Goal: Check status: Check status

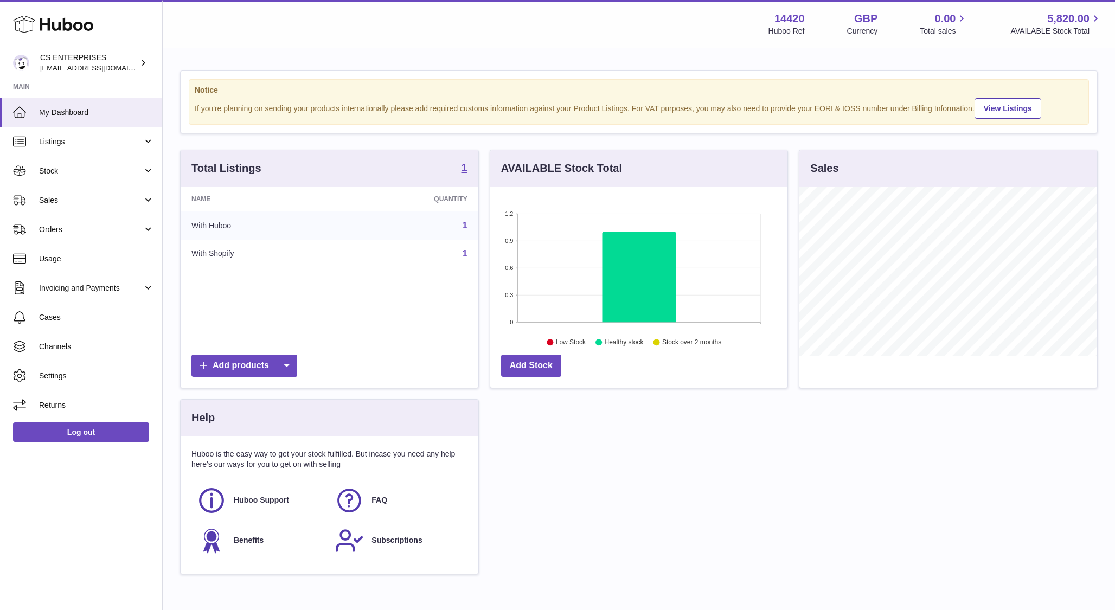
scroll to position [169, 298]
click at [97, 201] on span "Sales" at bounding box center [91, 200] width 104 height 10
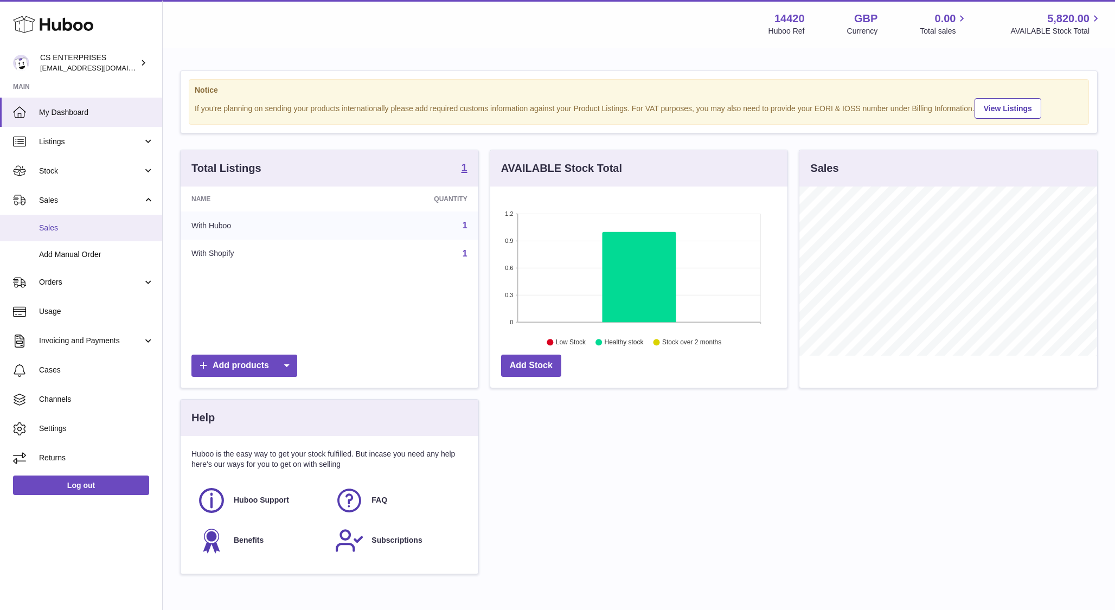
click at [77, 228] on span "Sales" at bounding box center [96, 228] width 115 height 10
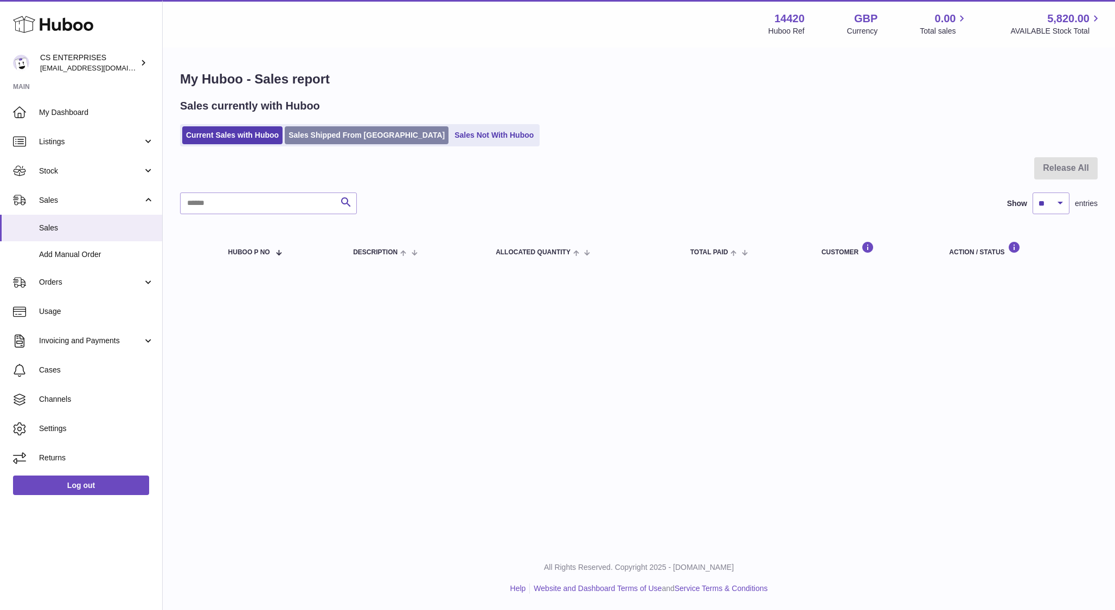
click at [327, 136] on link "Sales Shipped From [GEOGRAPHIC_DATA]" at bounding box center [367, 135] width 164 height 18
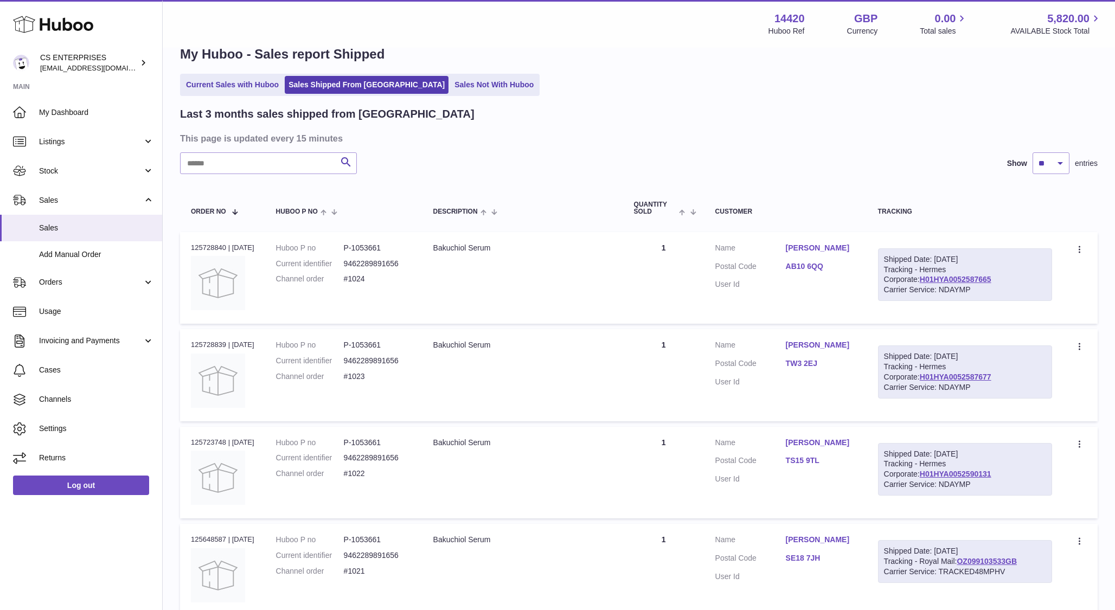
scroll to position [23, 0]
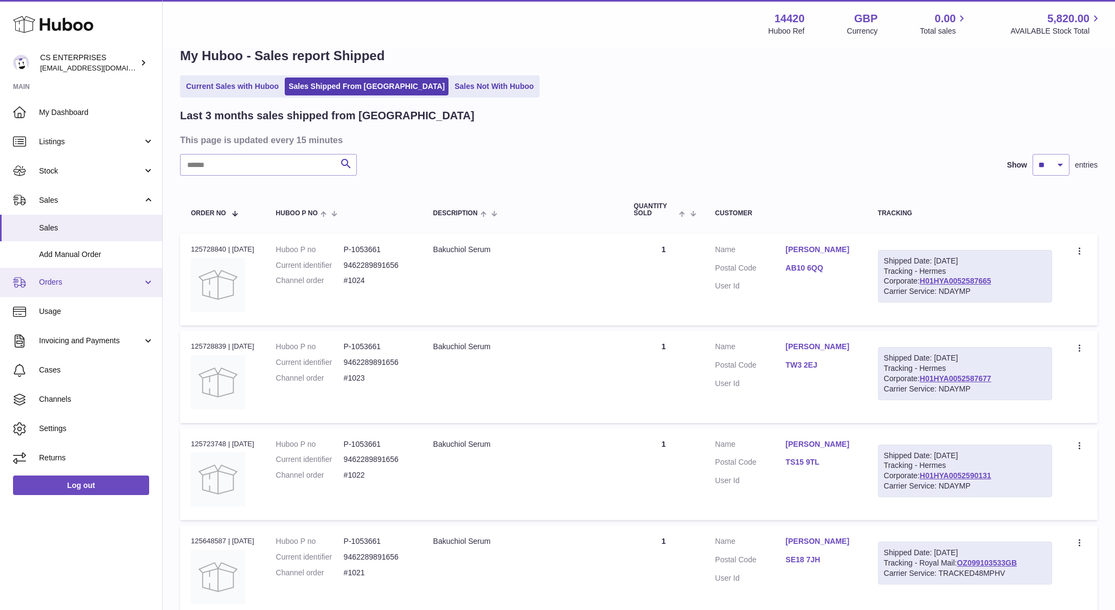
click at [53, 285] on span "Orders" at bounding box center [91, 282] width 104 height 10
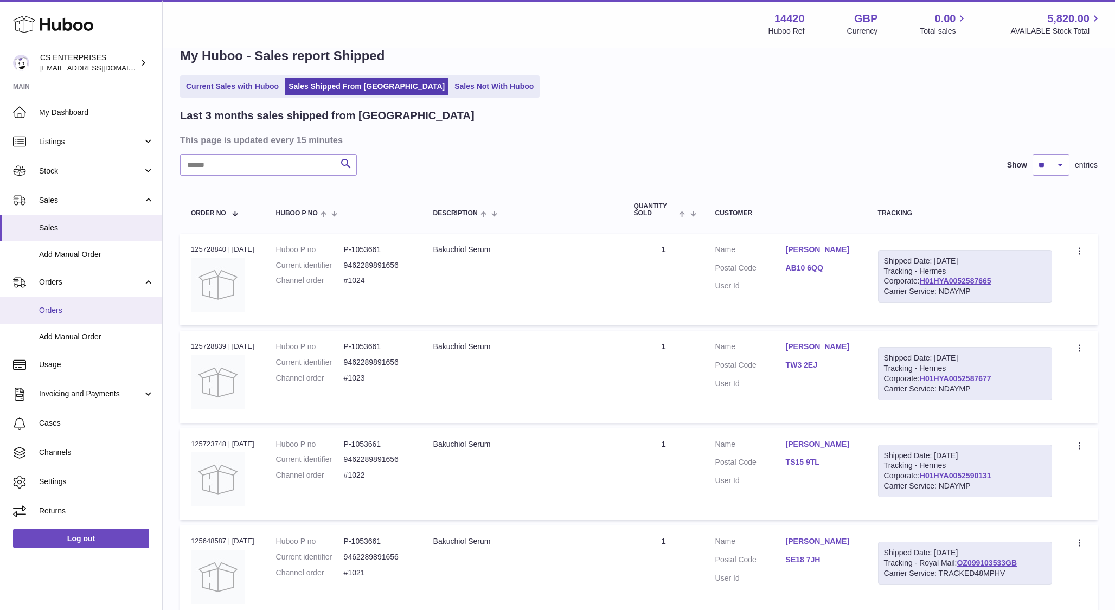
click at [57, 302] on link "Orders" at bounding box center [81, 310] width 162 height 27
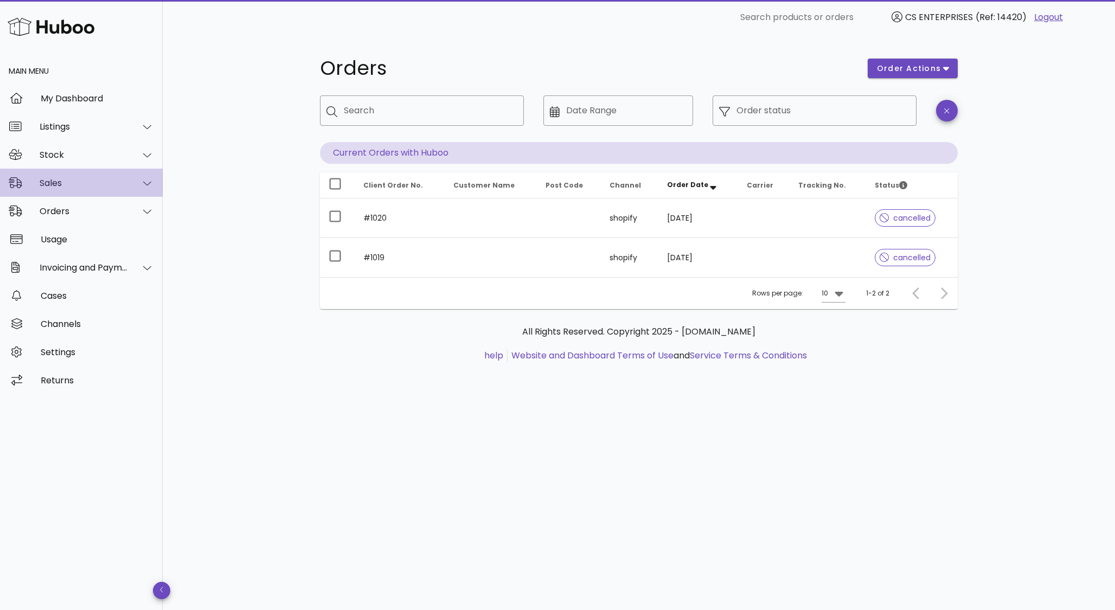
click at [72, 186] on div "Sales" at bounding box center [84, 183] width 88 height 10
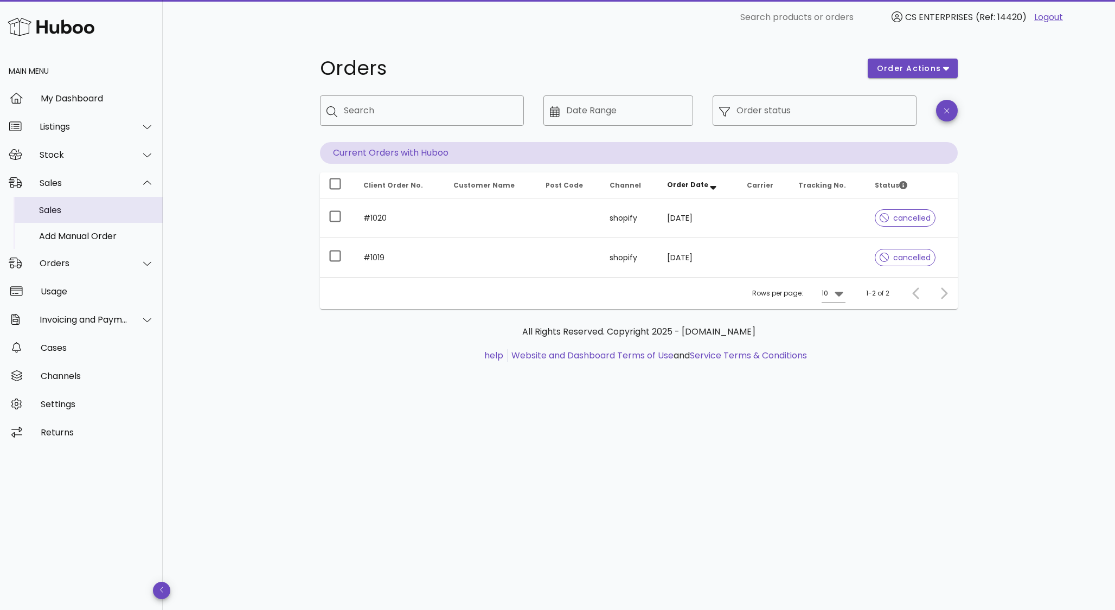
click at [72, 207] on div "Sales" at bounding box center [96, 210] width 115 height 10
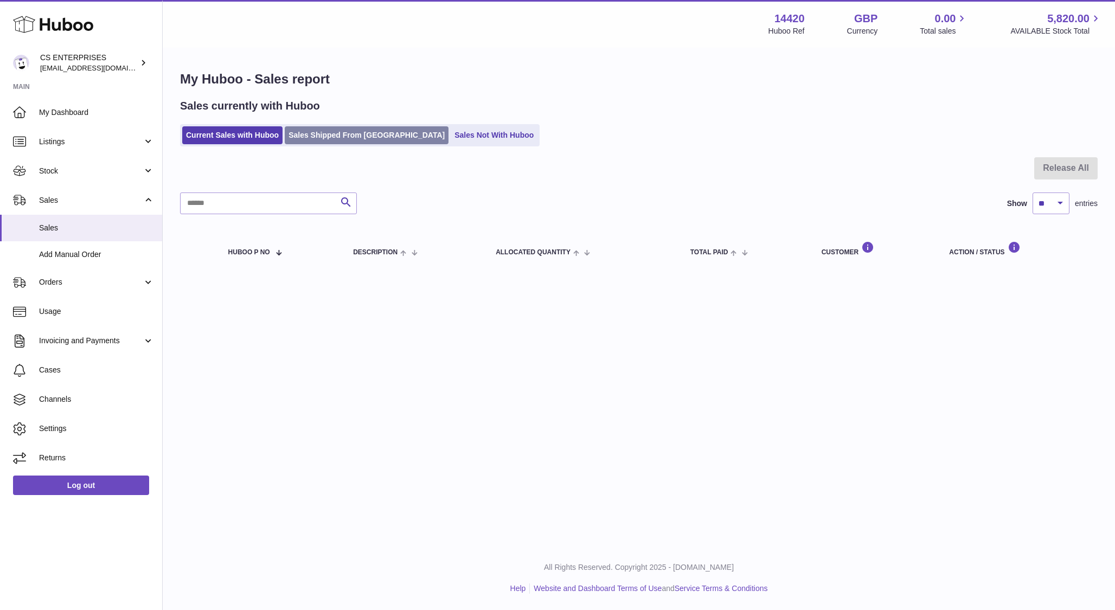
click at [329, 141] on link "Sales Shipped From Huboo" at bounding box center [367, 135] width 164 height 18
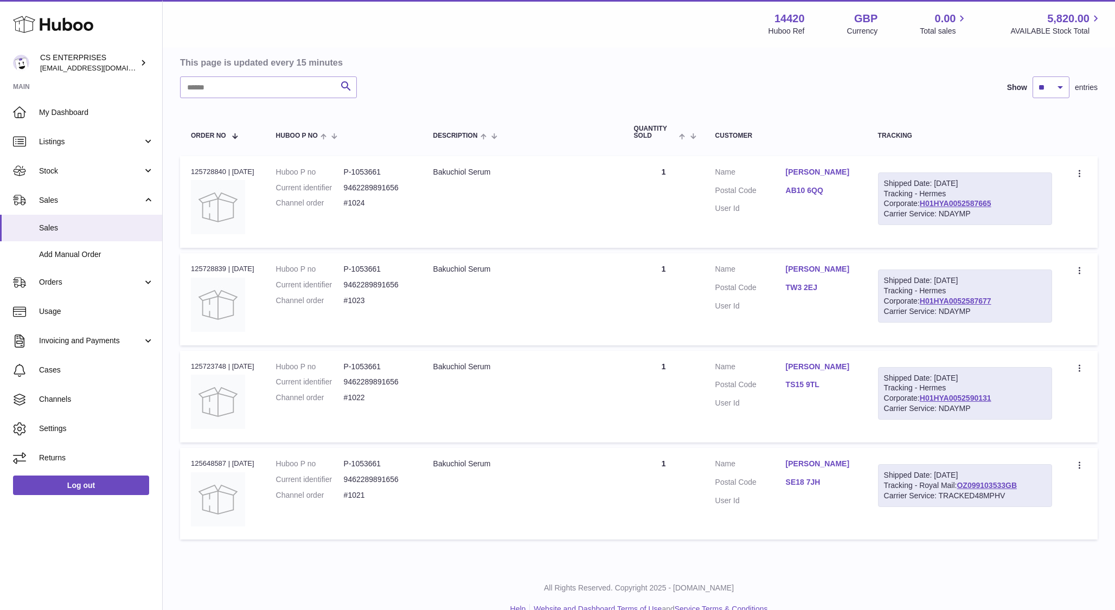
scroll to position [98, 0]
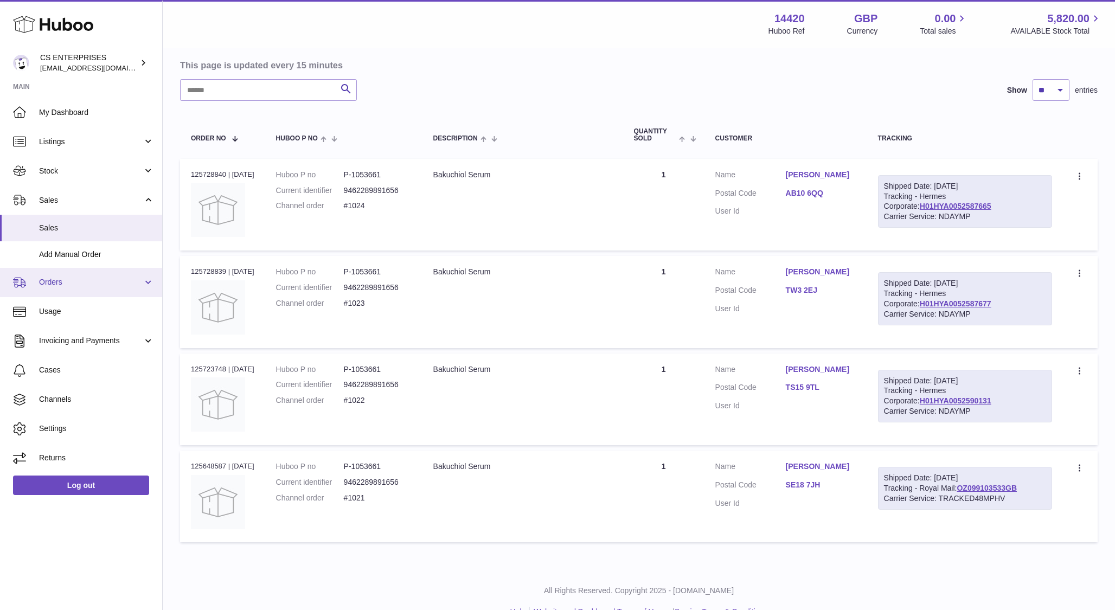
click at [71, 283] on span "Orders" at bounding box center [91, 282] width 104 height 10
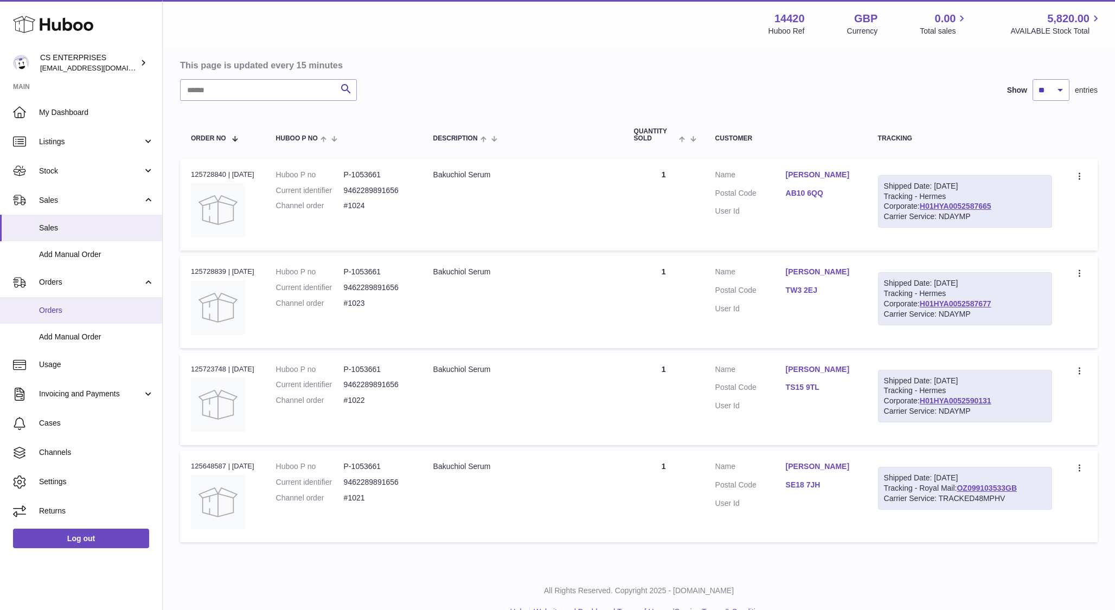
click at [71, 312] on span "Orders" at bounding box center [96, 310] width 115 height 10
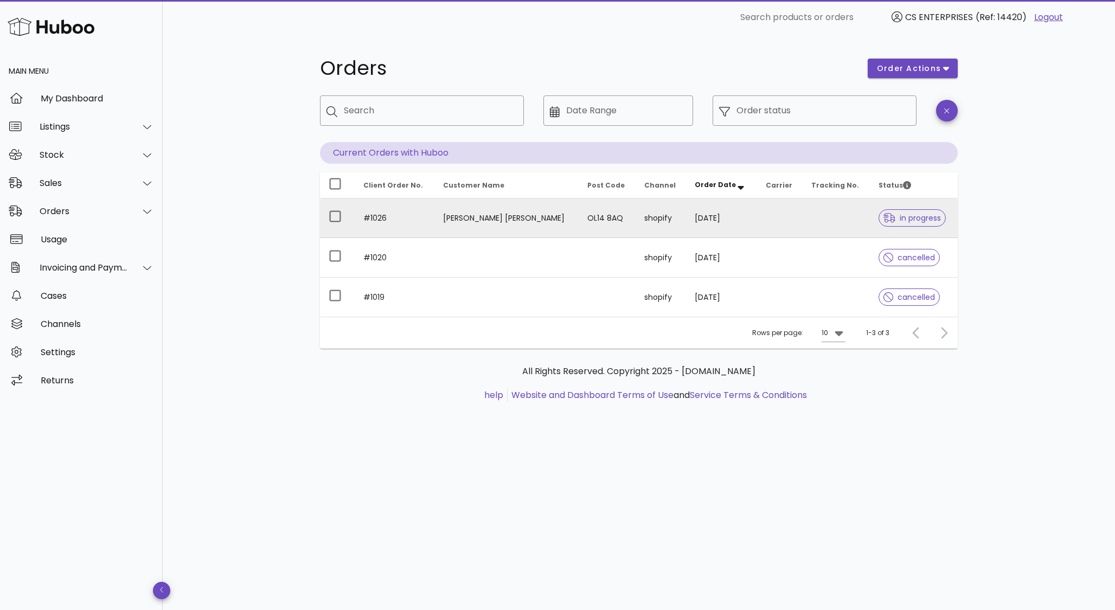
click at [508, 225] on td "[PERSON_NAME] [PERSON_NAME]" at bounding box center [507, 219] width 144 height 40
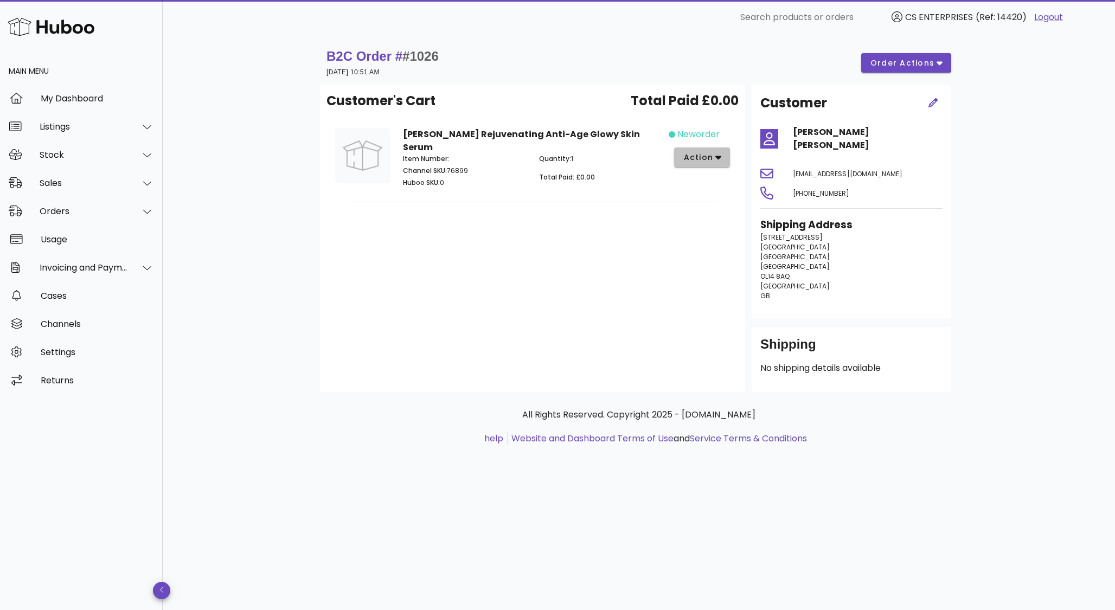
click at [711, 156] on span "action" at bounding box center [698, 157] width 30 height 11
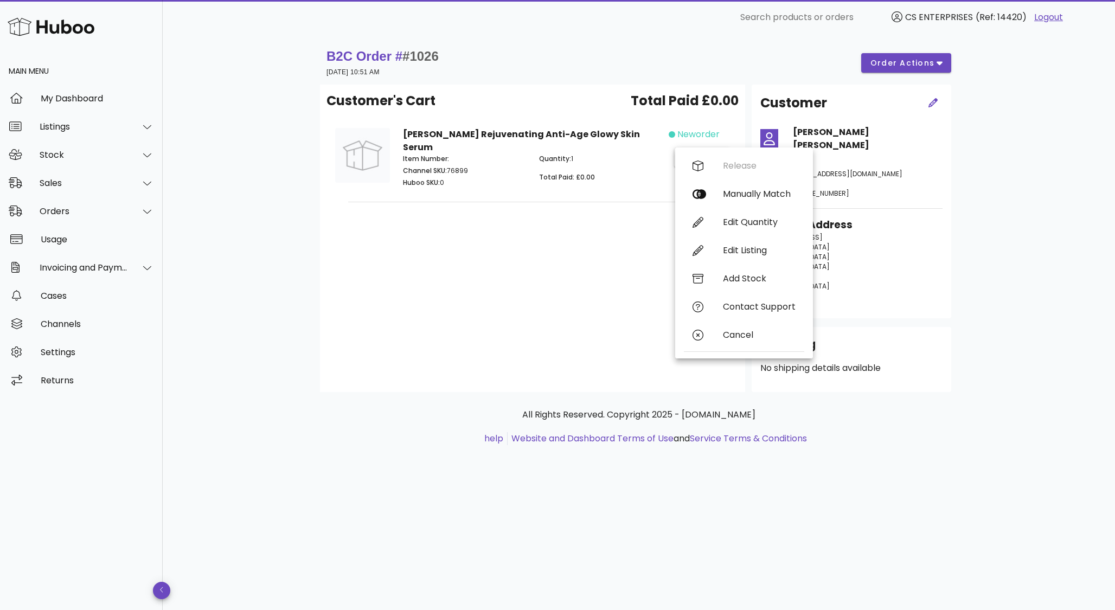
click at [646, 162] on p "Quantity: 1" at bounding box center [600, 159] width 123 height 10
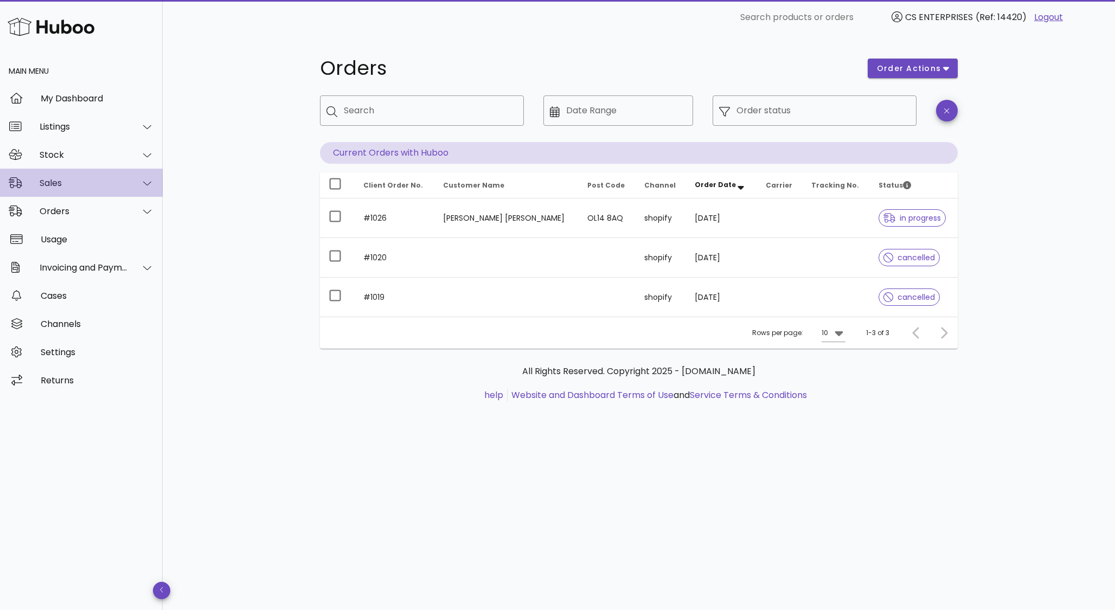
click at [99, 180] on div "Sales" at bounding box center [84, 183] width 88 height 10
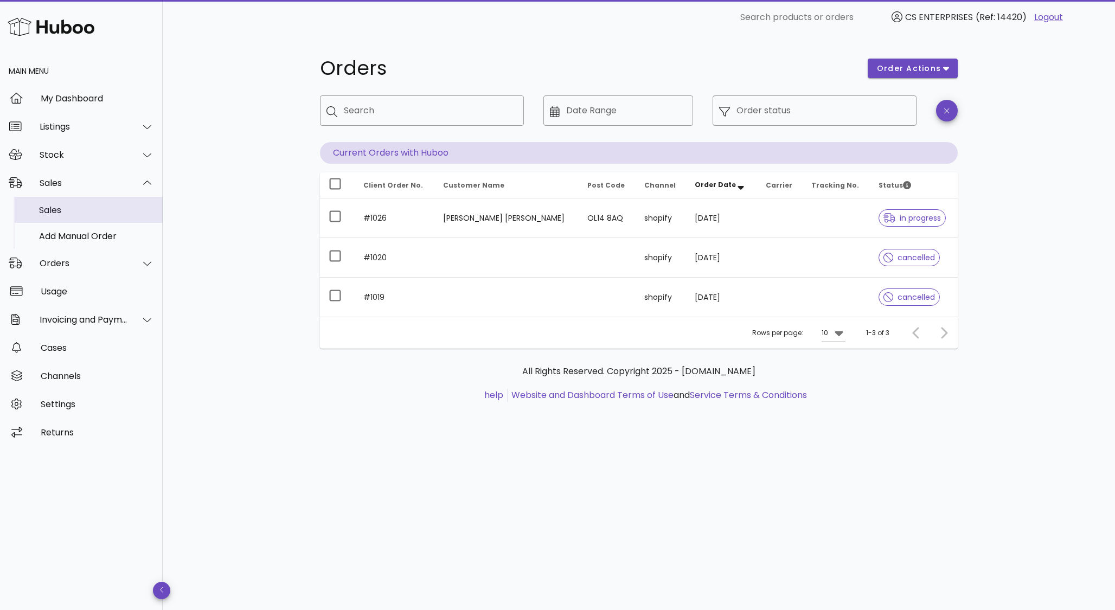
click at [85, 208] on div "Sales" at bounding box center [96, 210] width 115 height 10
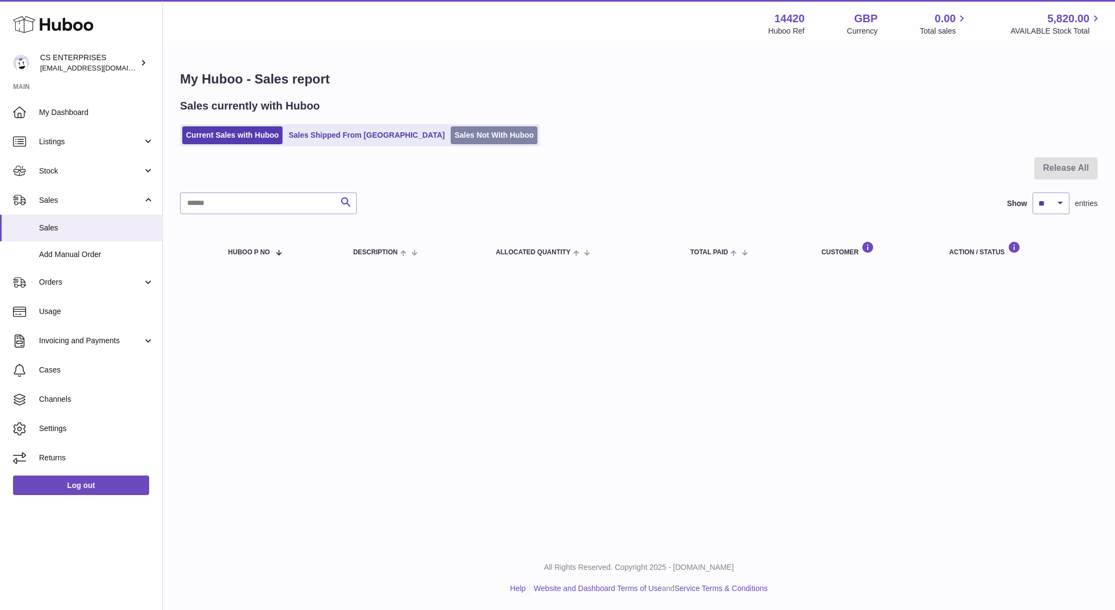
click at [451, 131] on link "Sales Not With Huboo" at bounding box center [494, 135] width 87 height 18
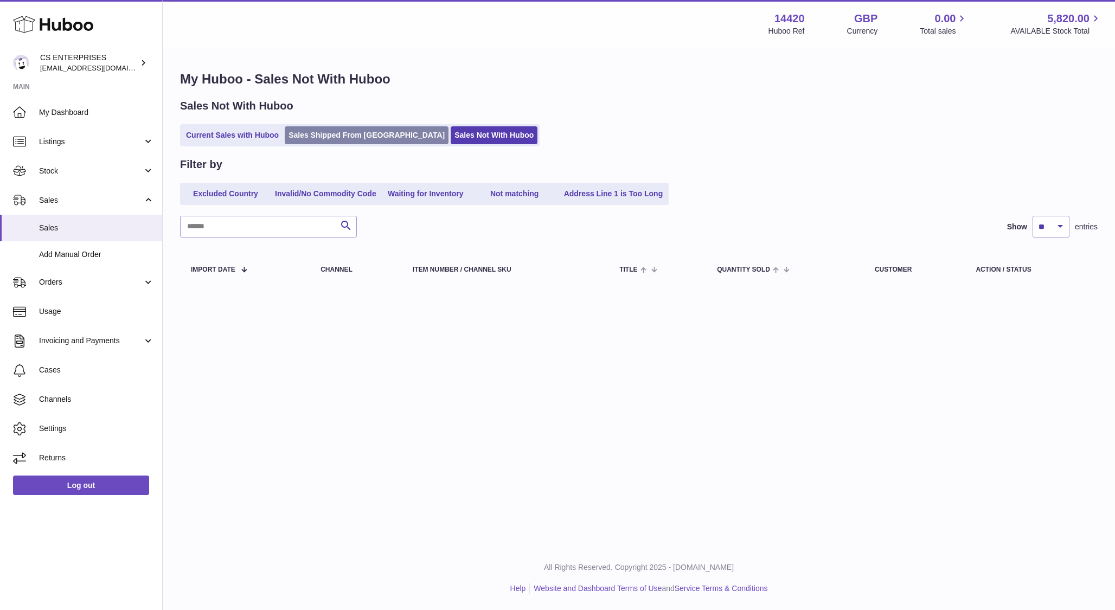
click at [329, 130] on link "Sales Shipped From Huboo" at bounding box center [367, 135] width 164 height 18
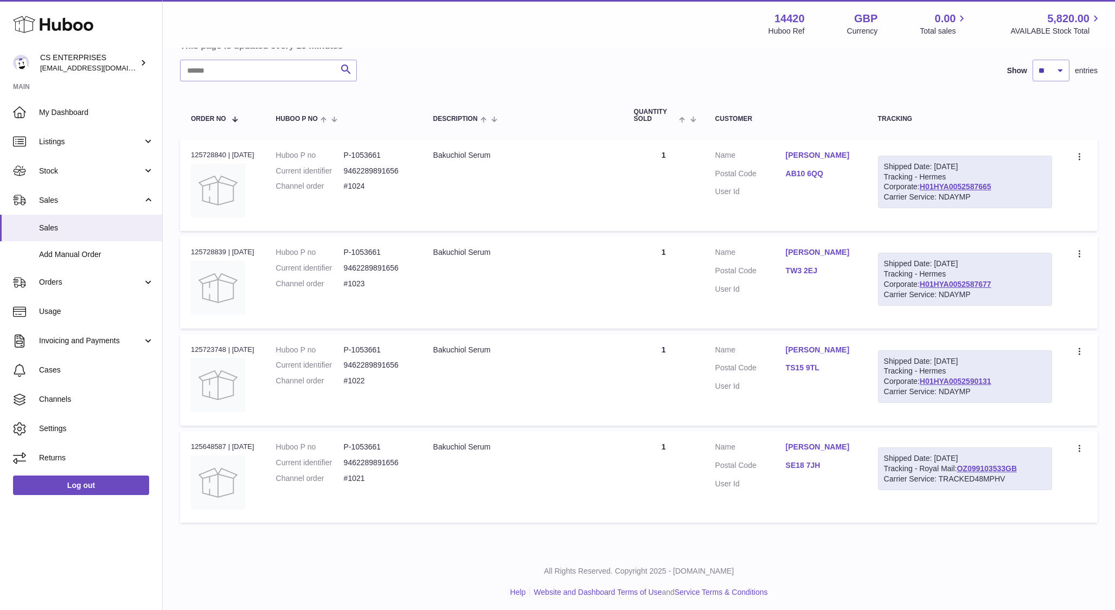
scroll to position [122, 0]
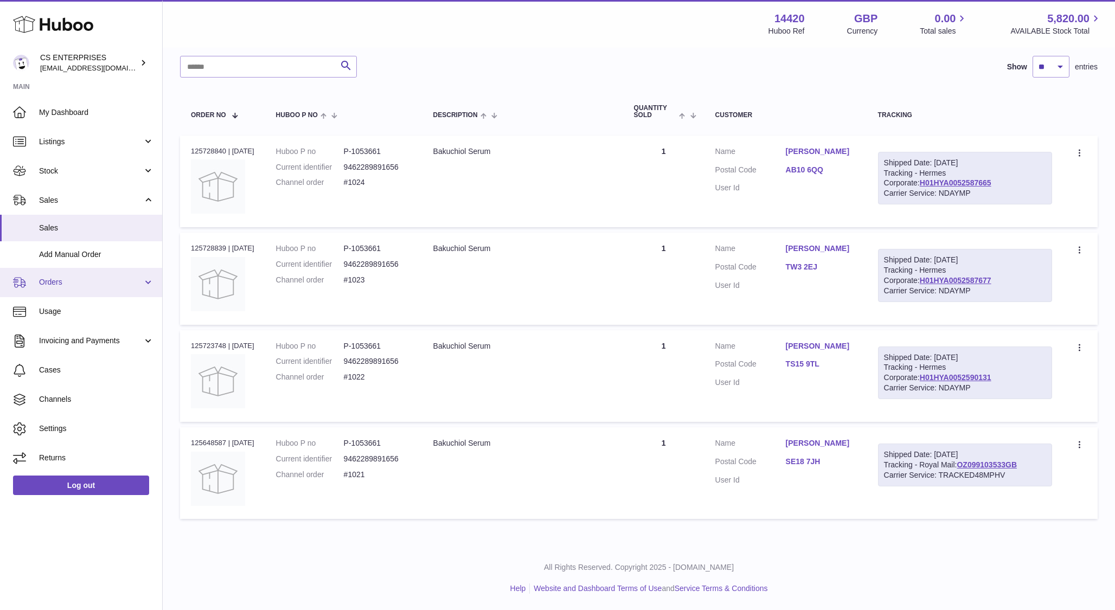
click at [62, 277] on span "Orders" at bounding box center [91, 282] width 104 height 10
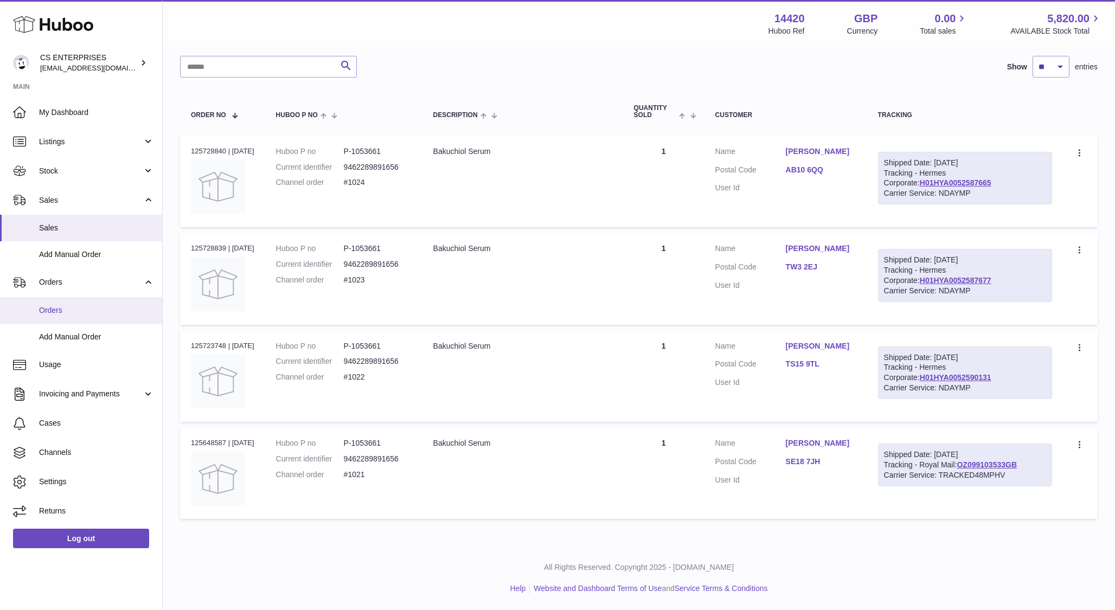
click at [62, 312] on span "Orders" at bounding box center [96, 310] width 115 height 10
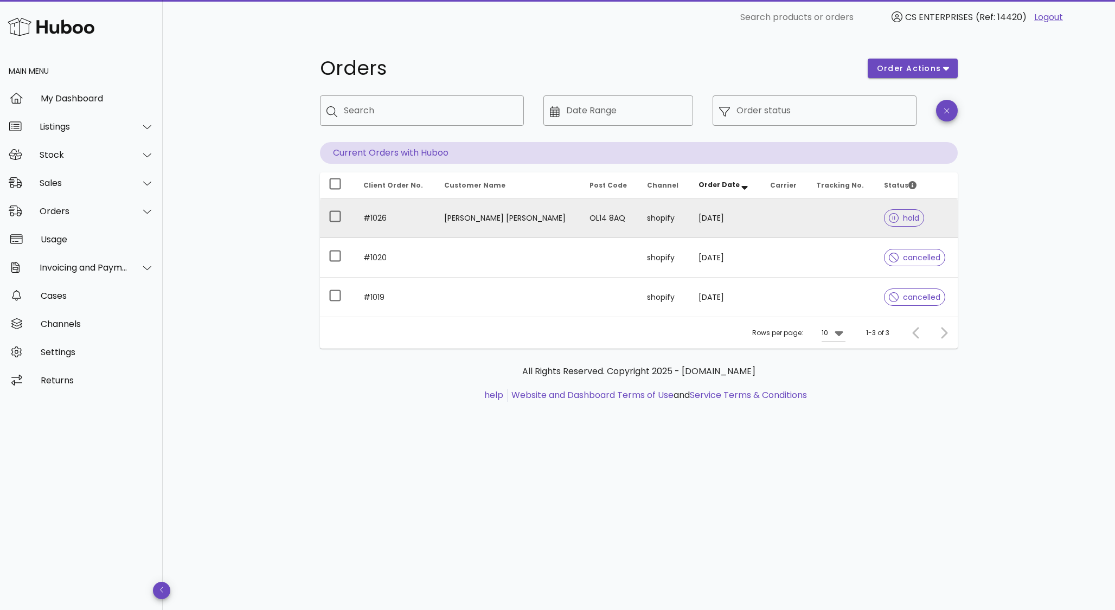
click at [523, 220] on td "[PERSON_NAME] [PERSON_NAME]" at bounding box center [508, 219] width 145 height 40
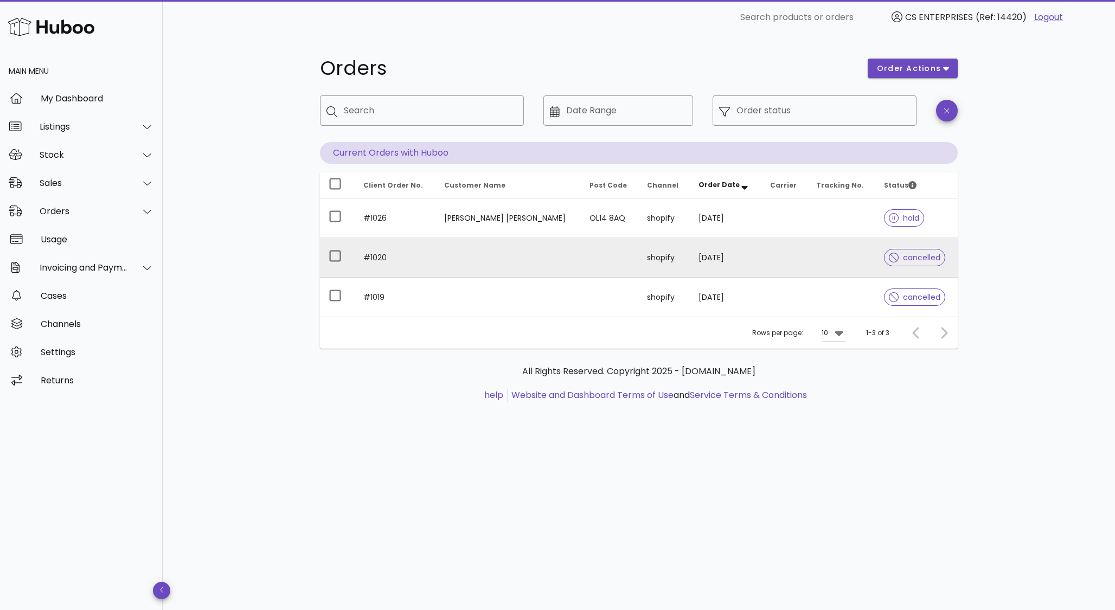
click at [436, 271] on td at bounding box center [508, 258] width 145 height 40
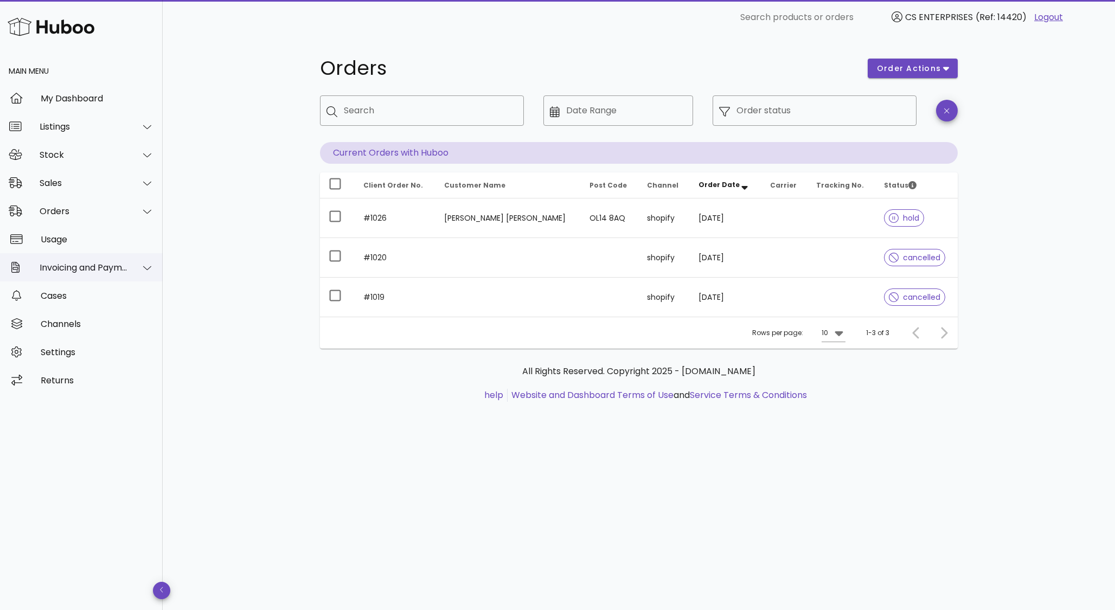
click at [60, 272] on div "Invoicing and Payments" at bounding box center [84, 268] width 88 height 10
click at [60, 269] on div "Invoicing and Payments" at bounding box center [84, 268] width 88 height 10
click at [76, 261] on div "Invoicing and Payments" at bounding box center [81, 267] width 163 height 28
click at [81, 155] on div "Stock" at bounding box center [84, 155] width 88 height 10
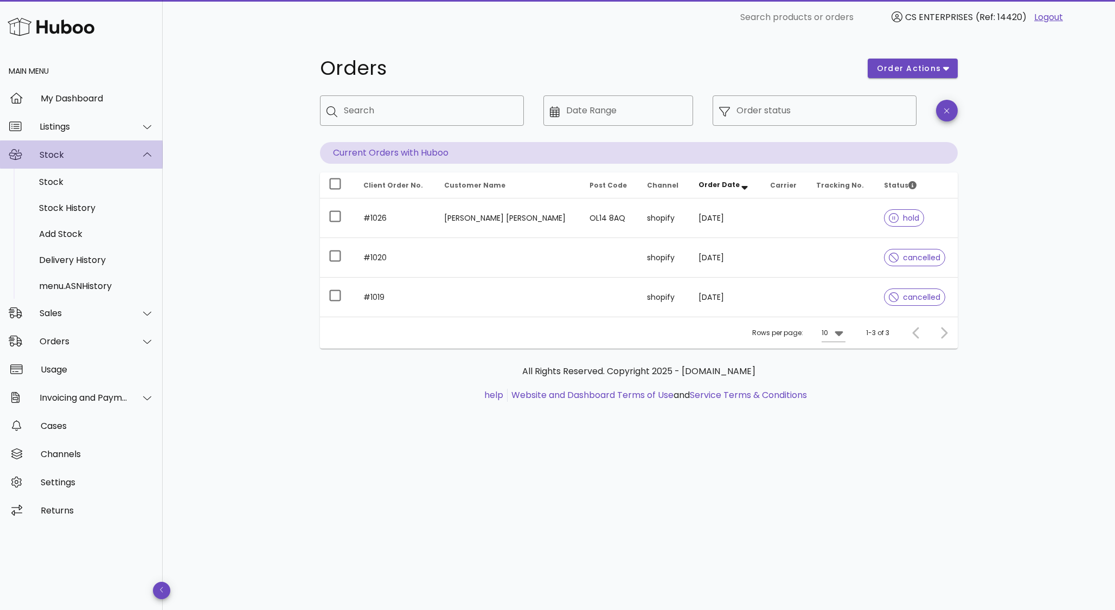
click at [81, 155] on div "Stock" at bounding box center [84, 155] width 88 height 10
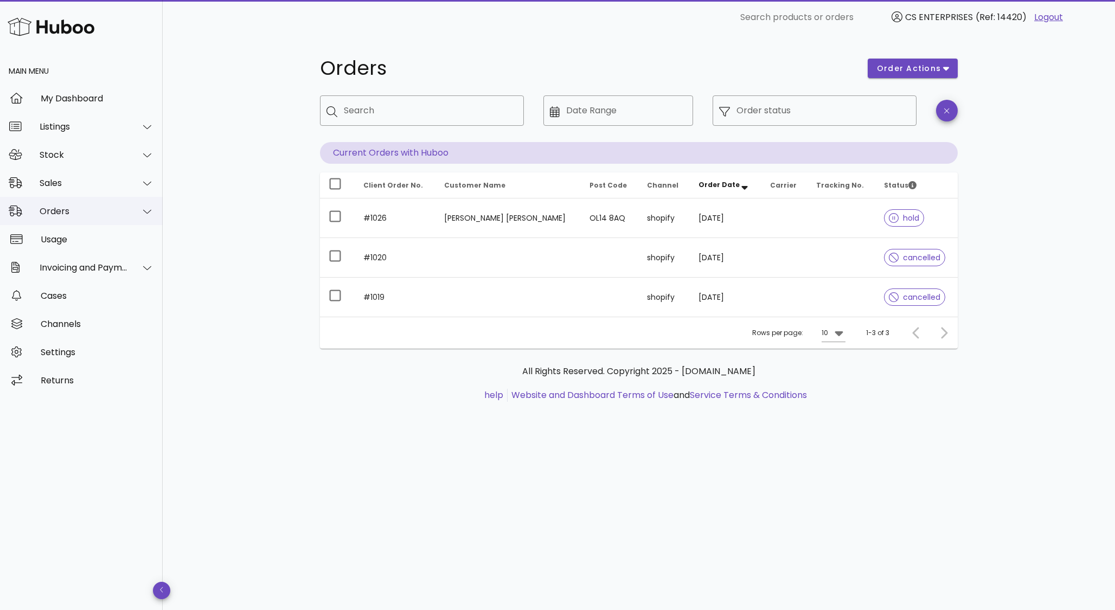
click at [73, 212] on div "Orders" at bounding box center [84, 211] width 88 height 10
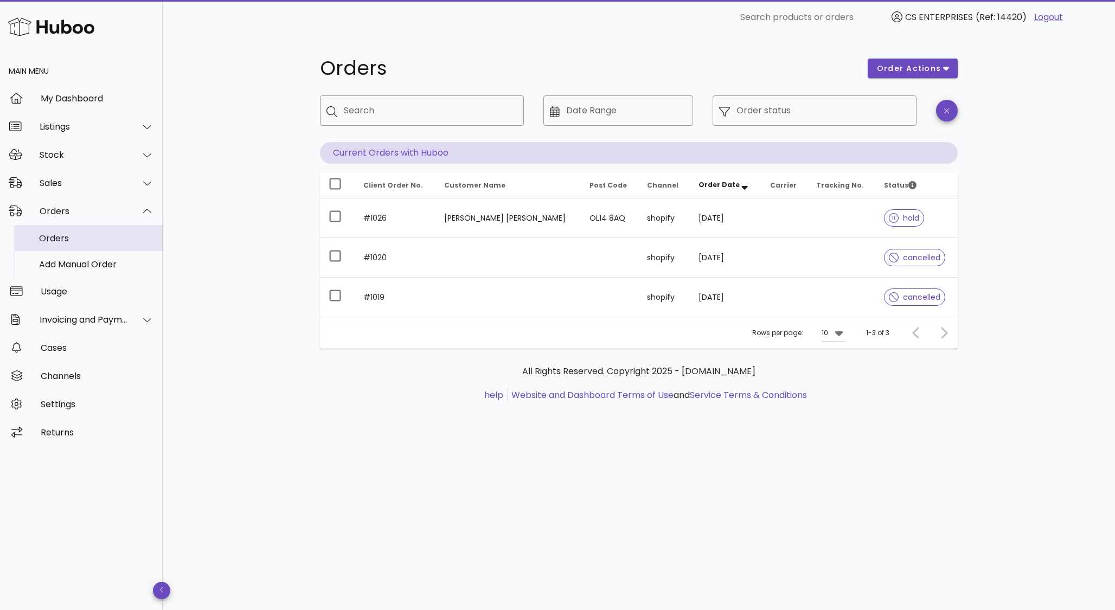
click at [69, 239] on div "Orders" at bounding box center [96, 238] width 115 height 10
